Goal: Find specific page/section: Find specific page/section

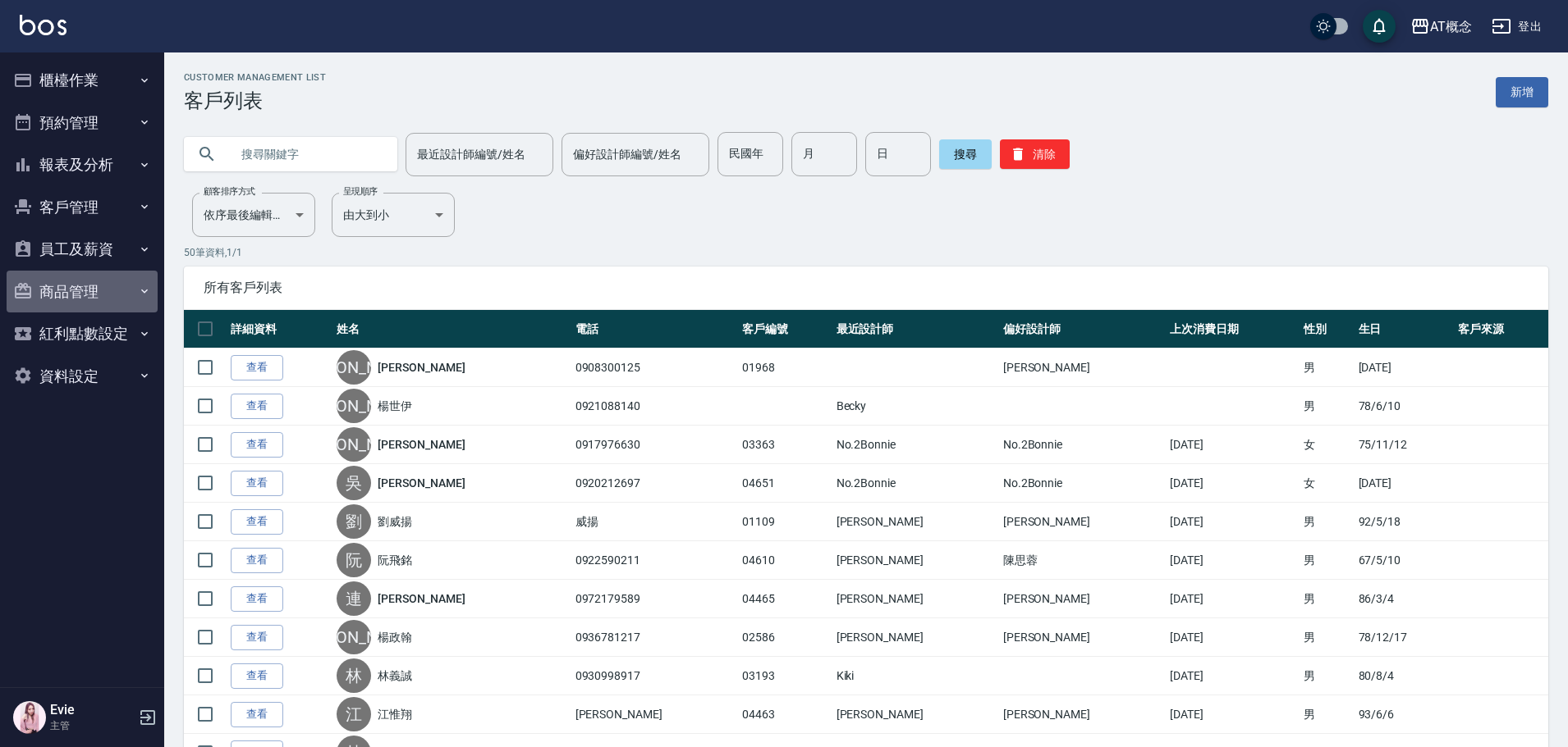
click at [69, 293] on button "商品管理" at bounding box center [82, 293] width 151 height 43
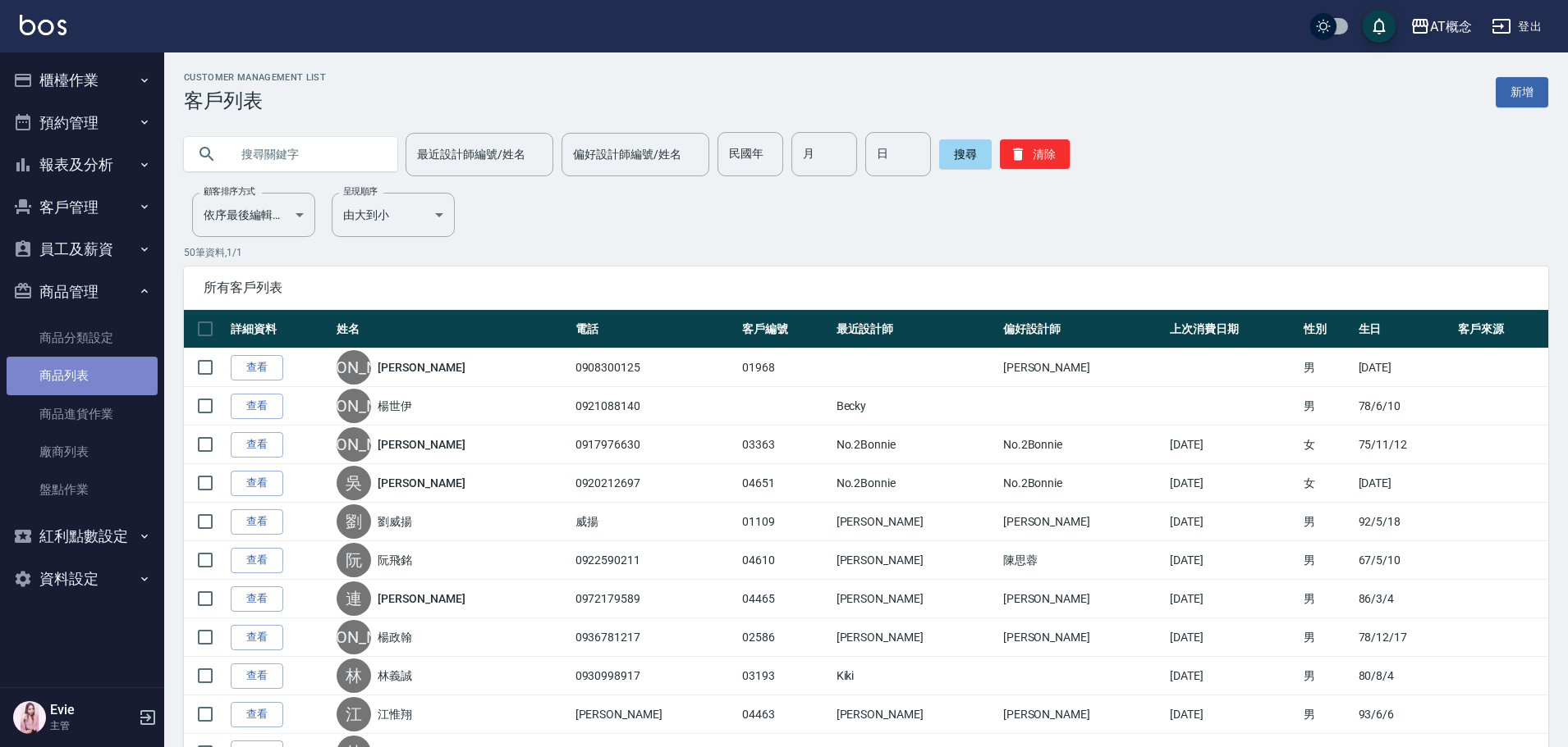
click at [68, 377] on link "商品列表" at bounding box center [82, 376] width 151 height 38
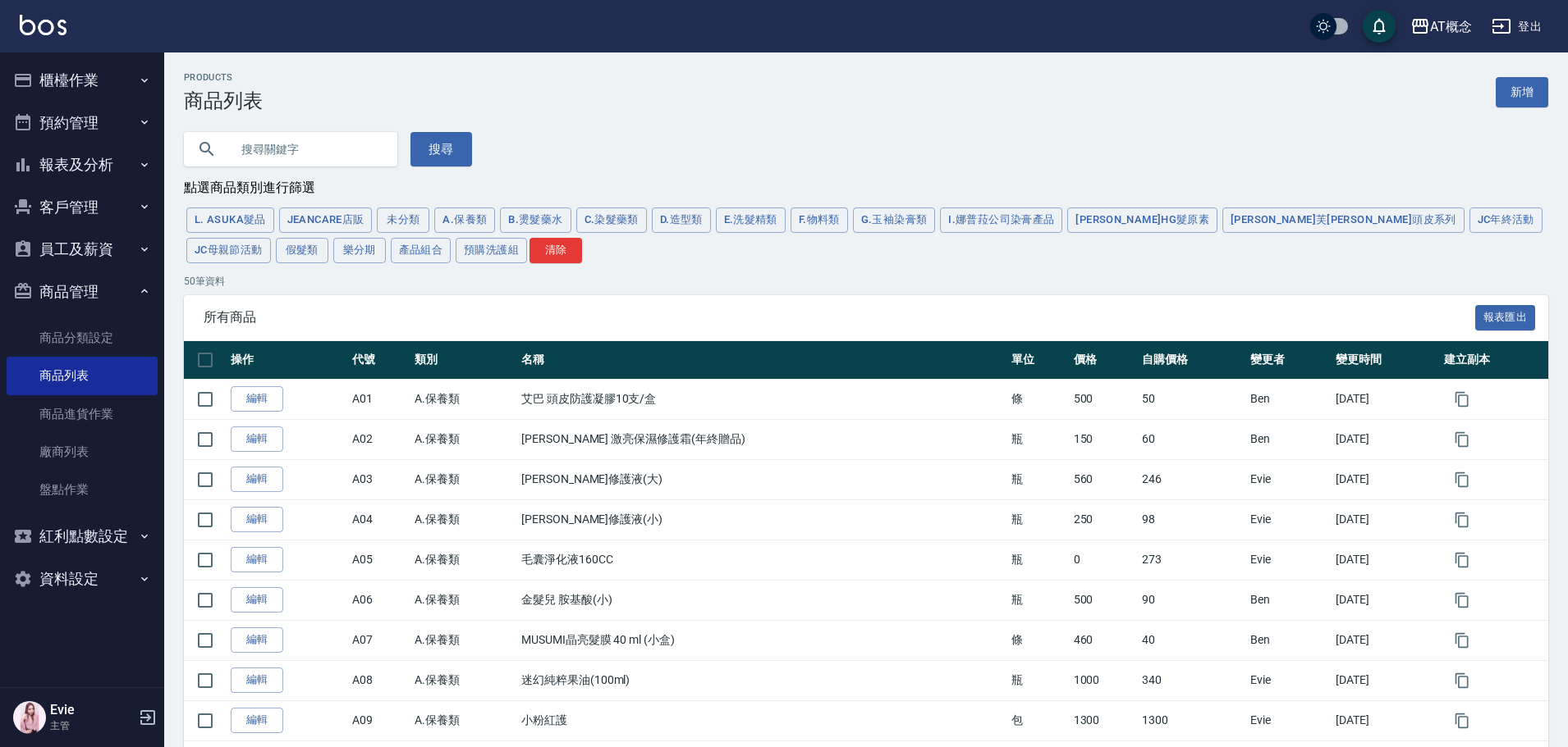
click at [270, 138] on input "text" at bounding box center [307, 149] width 154 height 44
type input "[PERSON_NAME]"
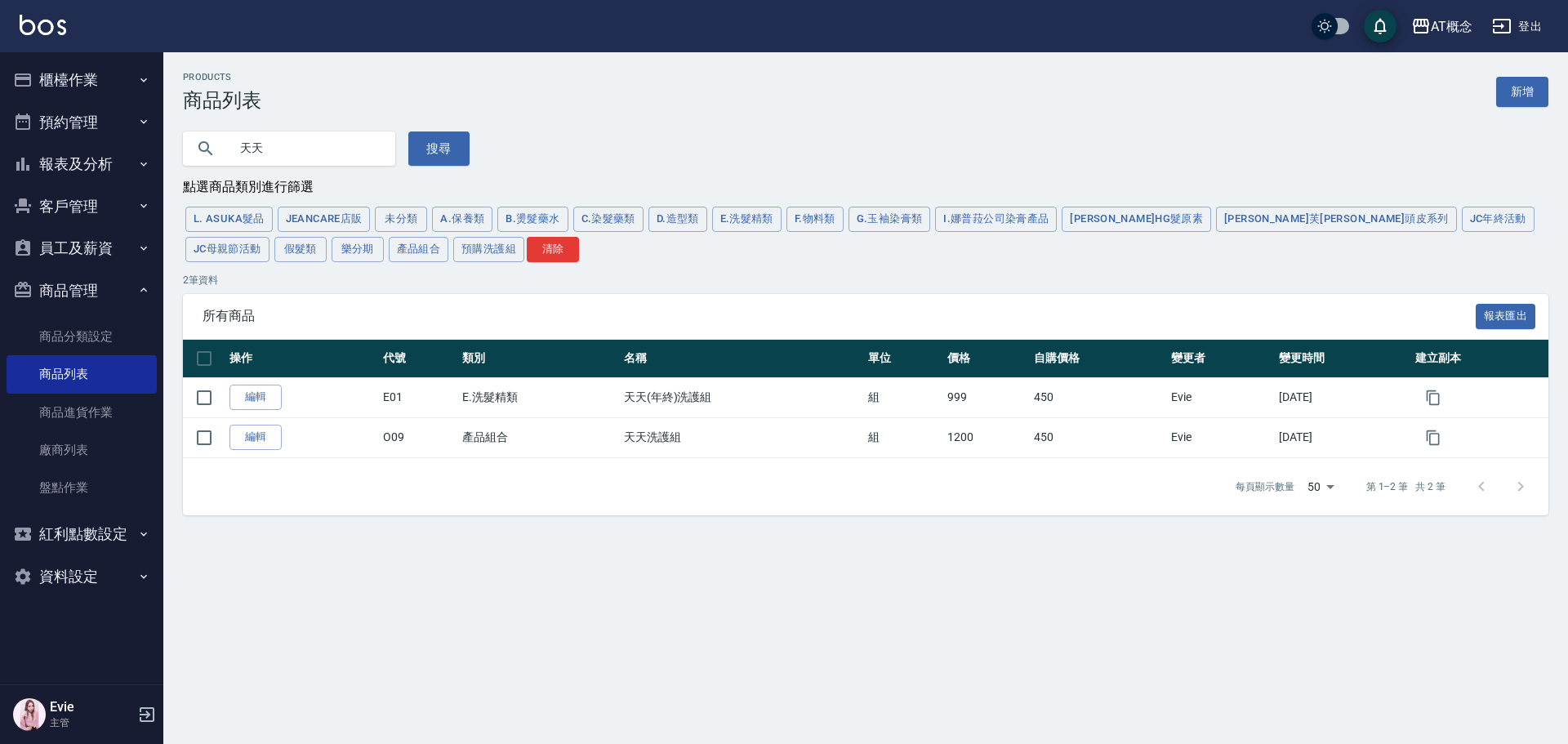
type input "天"
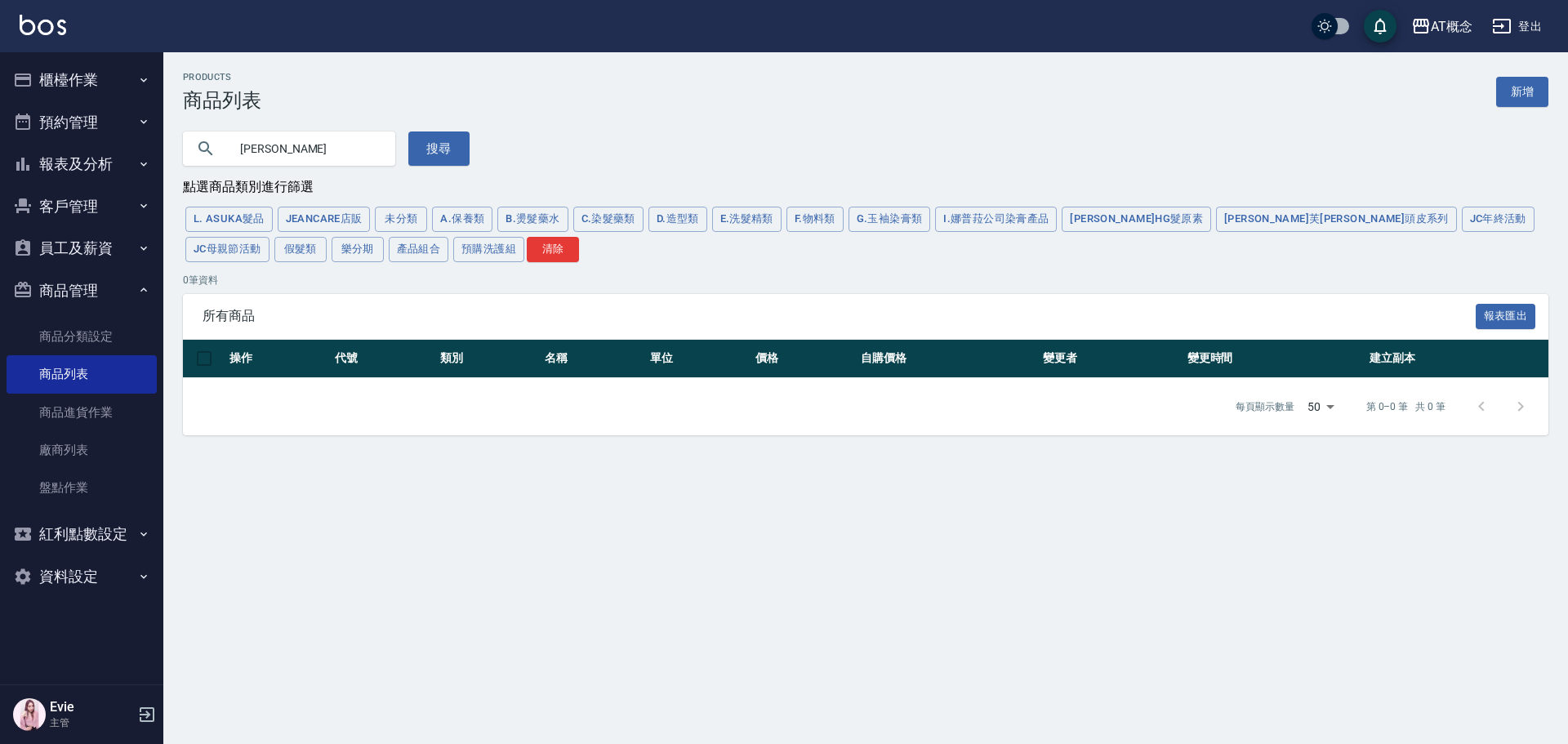
type input "林"
click at [70, 207] on button "客戶管理" at bounding box center [81, 207] width 150 height 43
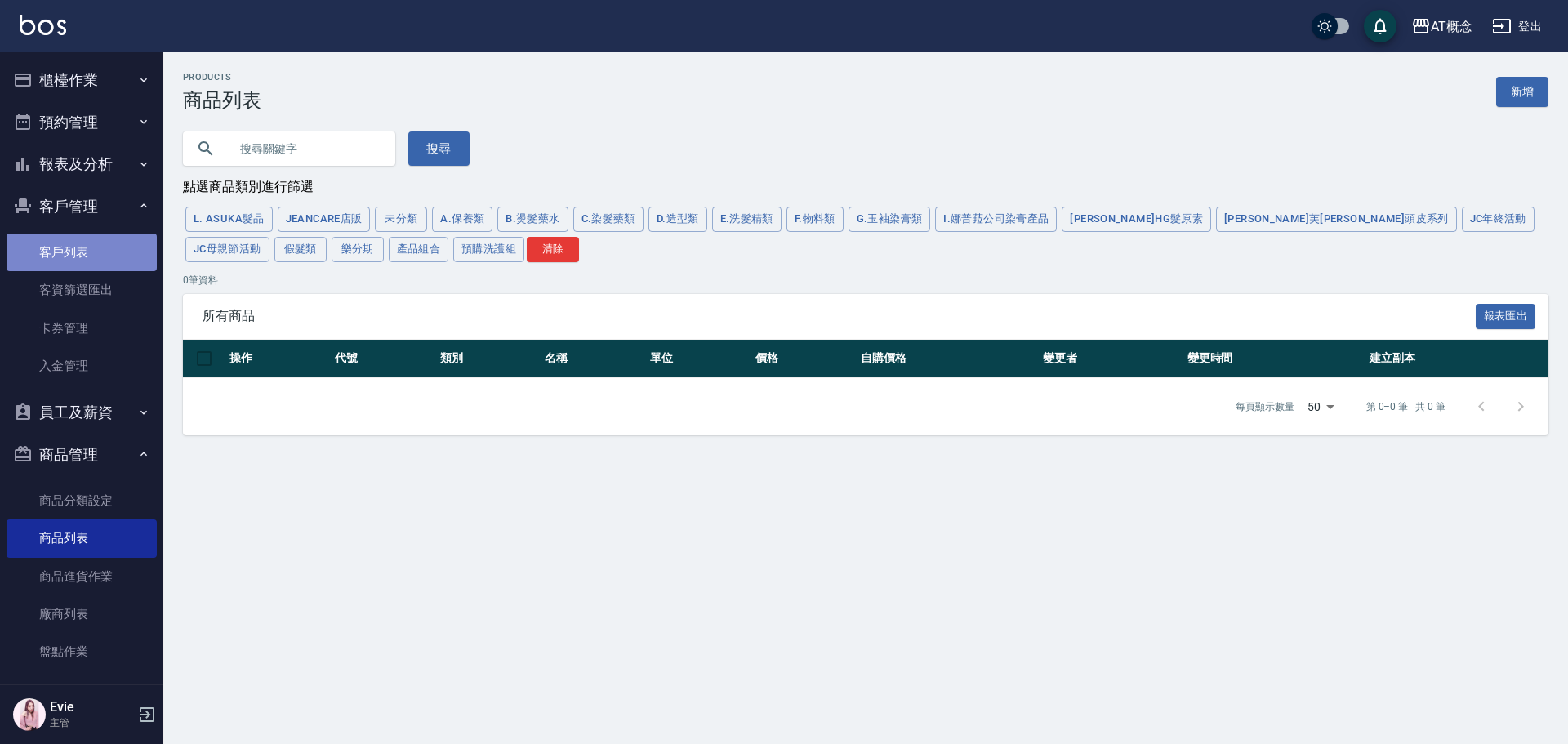
click at [81, 262] on link "客戶列表" at bounding box center [81, 253] width 150 height 38
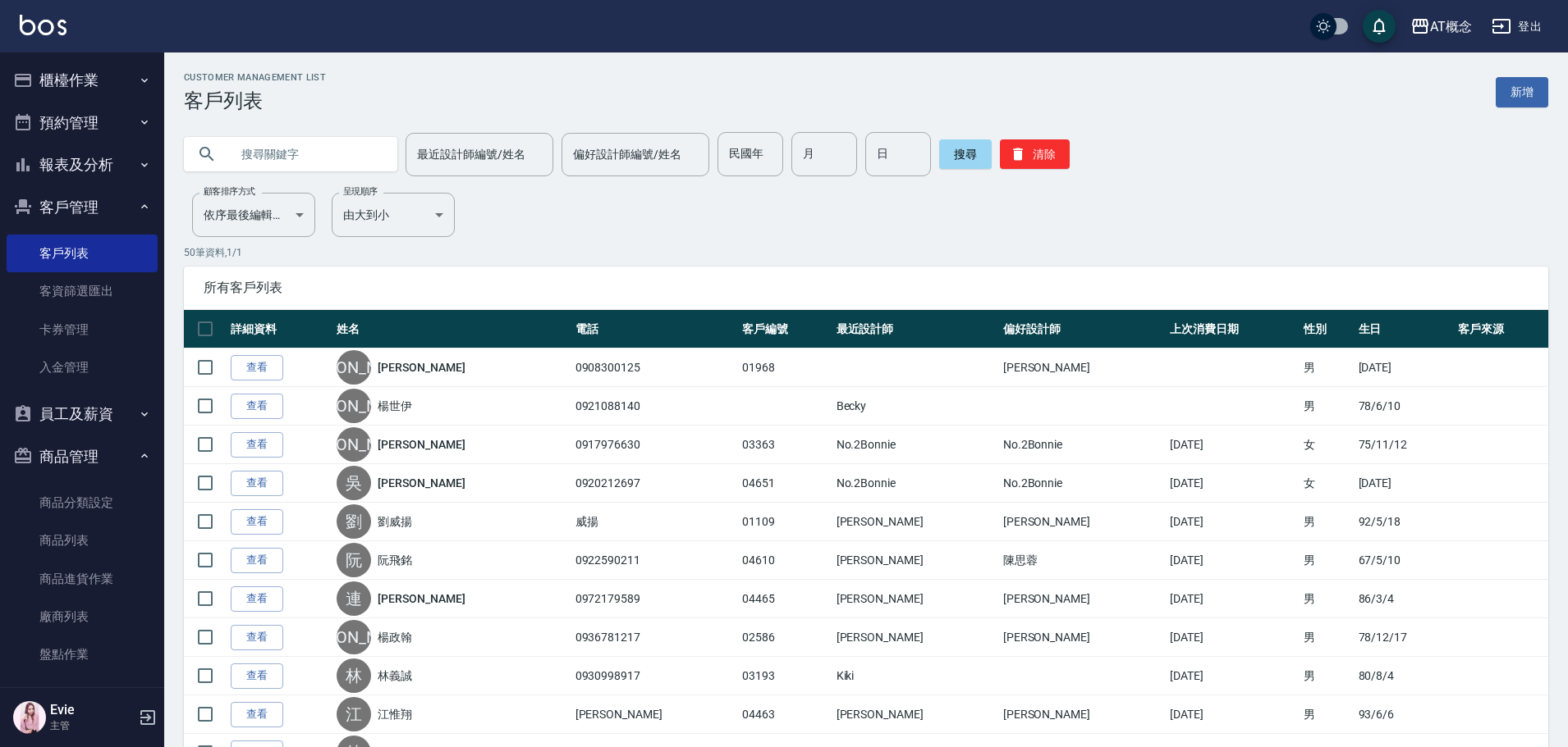
click at [257, 160] on input "text" at bounding box center [307, 153] width 154 height 44
type input "[PERSON_NAME]"
